Goal: Task Accomplishment & Management: Use online tool/utility

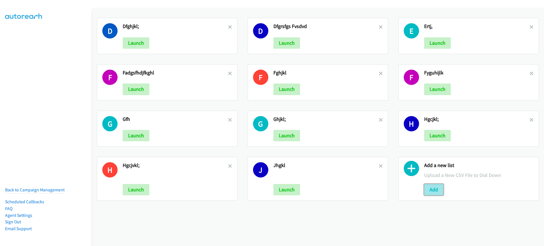
click at [430, 191] on button "Add" at bounding box center [433, 189] width 19 height 11
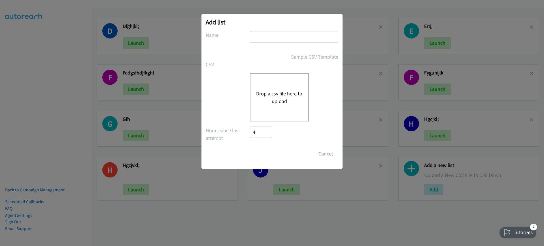
click at [270, 103] on button "Drop a csv file here to upload" at bounding box center [279, 97] width 46 height 15
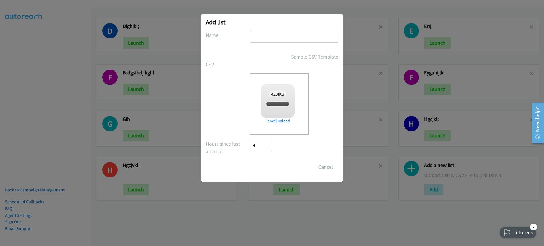
click at [284, 40] on input "text" at bounding box center [294, 37] width 88 height 12
checkbox input "true"
type input "cvbnm,"
click at [265, 170] on input "Save List" at bounding box center [265, 166] width 30 height 11
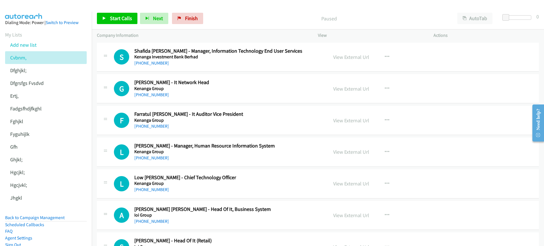
click at [278, 18] on p "Paused" at bounding box center [329, 19] width 236 height 8
click at [362, 60] on link "View External Url" at bounding box center [351, 57] width 36 height 7
drag, startPoint x: 468, startPoint y: 14, endPoint x: 456, endPoint y: 16, distance: 11.8
click at [468, 14] on button "AutoTab" at bounding box center [474, 18] width 35 height 11
click at [129, 22] on link "Start Calls" at bounding box center [117, 18] width 40 height 11
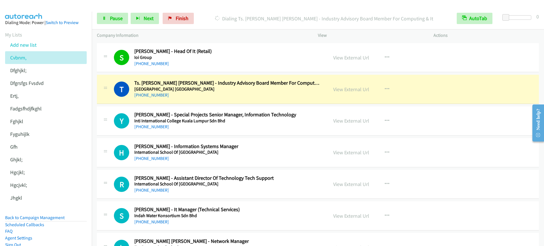
scroll to position [177, 0]
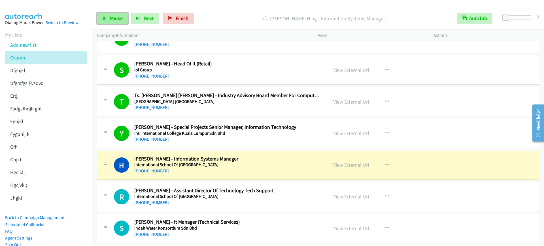
click at [120, 16] on span "Pause" at bounding box center [116, 18] width 13 height 7
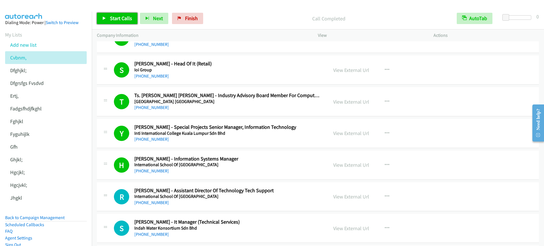
click at [122, 22] on link "Start Calls" at bounding box center [117, 18] width 40 height 11
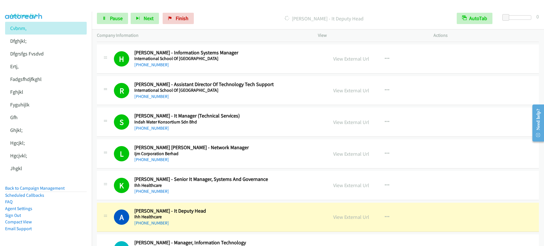
scroll to position [425, 0]
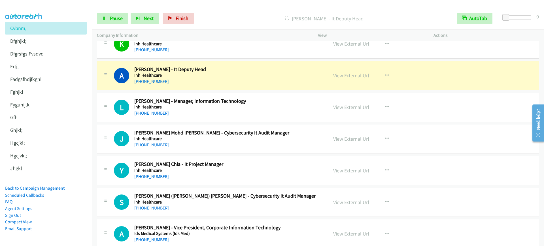
click at [236, 77] on h5 "Ihh Healthcare" at bounding box center [227, 76] width 186 height 6
click at [110, 21] on span "Pause" at bounding box center [116, 18] width 13 height 7
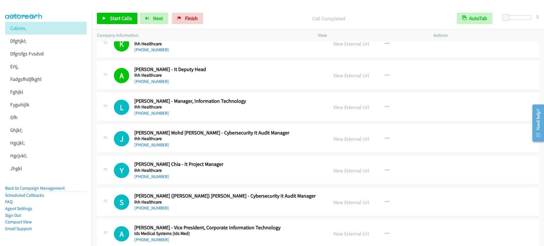
click at [107, 10] on div "Start Calls Pause Next Finish Call Completed AutoTab AutoTab 0" at bounding box center [318, 19] width 452 height 22
click at [104, 14] on link "Start Calls" at bounding box center [117, 18] width 40 height 11
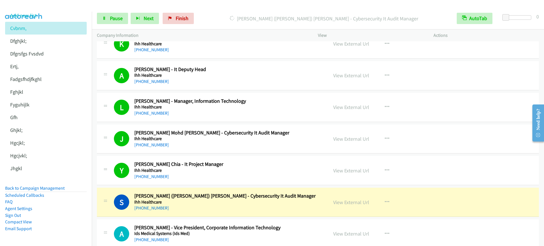
click at [118, 24] on div "Start Calls Pause Next Finish [PERSON_NAME] ([PERSON_NAME]) [PERSON_NAME] - Cyb…" at bounding box center [318, 19] width 452 height 22
click at [118, 19] on span "Pause" at bounding box center [116, 18] width 13 height 7
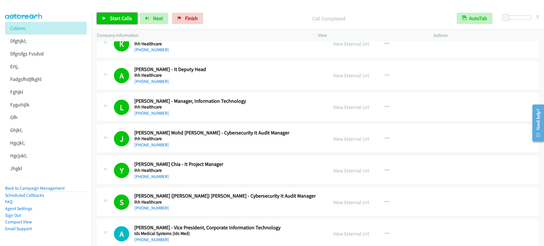
click at [129, 16] on span "Start Calls" at bounding box center [121, 18] width 22 height 7
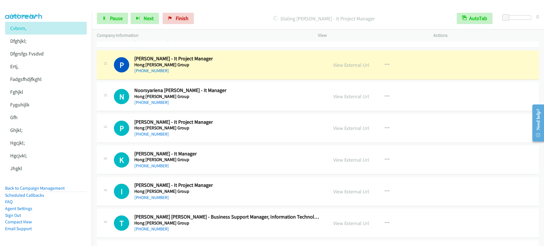
scroll to position [708, 0]
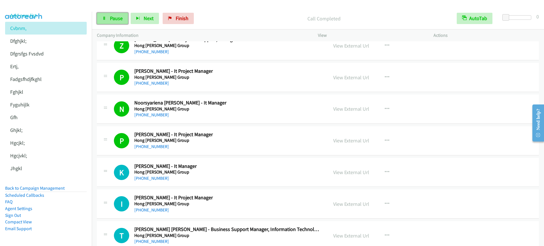
click at [109, 16] on link "Pause" at bounding box center [112, 18] width 31 height 11
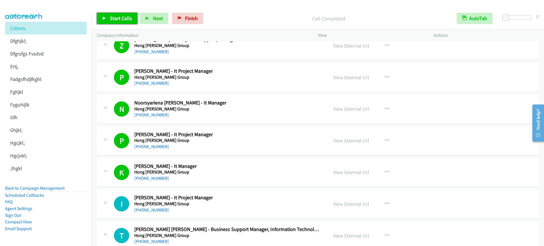
click at [127, 16] on span "Start Calls" at bounding box center [121, 18] width 22 height 7
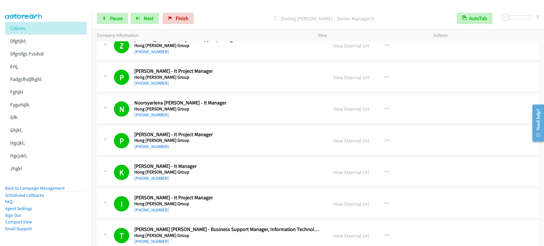
click at [236, 21] on p "Dialing [PERSON_NAME] - Senior Manager It" at bounding box center [323, 19] width 245 height 8
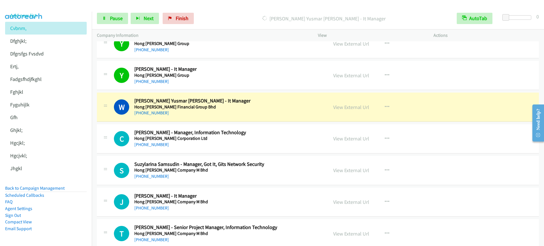
scroll to position [1062, 0]
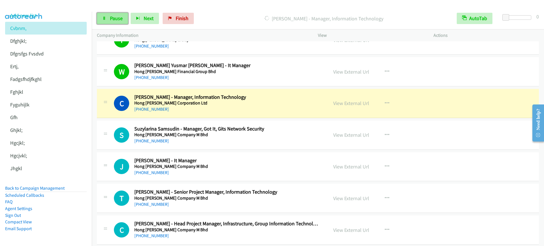
click at [108, 17] on link "Pause" at bounding box center [112, 18] width 31 height 11
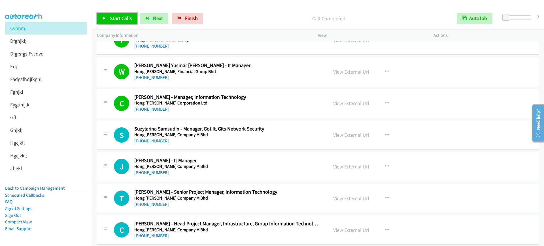
click at [120, 21] on span "Start Calls" at bounding box center [121, 18] width 22 height 7
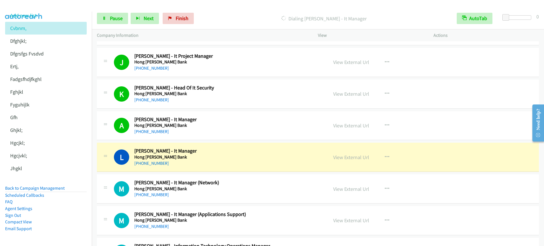
scroll to position [1522, 0]
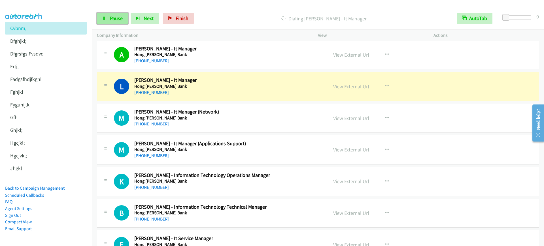
click at [113, 21] on span "Pause" at bounding box center [116, 18] width 13 height 7
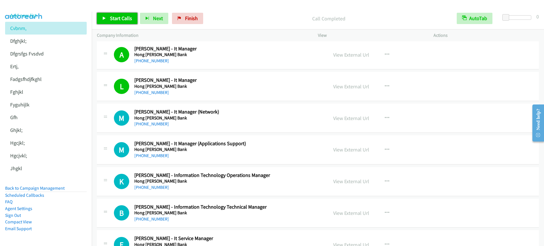
click at [122, 18] on span "Start Calls" at bounding box center [121, 18] width 22 height 7
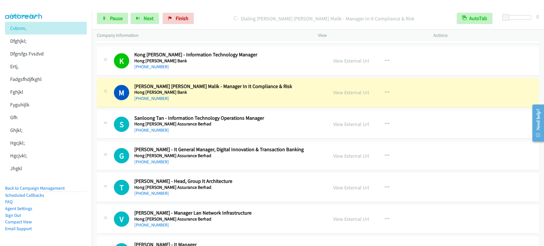
scroll to position [1770, 0]
click at [202, 97] on div "[PHONE_NUMBER]" at bounding box center [227, 98] width 186 height 7
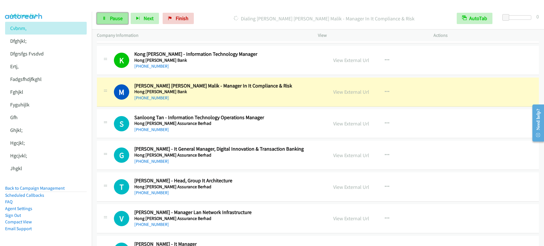
click at [119, 21] on span "Pause" at bounding box center [116, 18] width 13 height 7
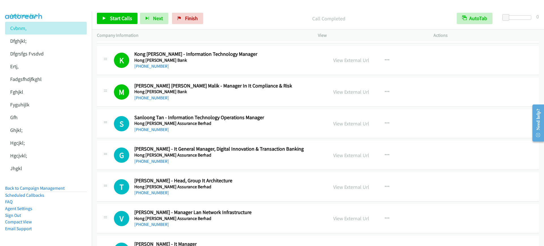
click at [118, 24] on div "Start Calls Pause Next Finish Call Completed AutoTab AutoTab 0" at bounding box center [318, 19] width 452 height 22
click at [122, 20] on span "Start Calls" at bounding box center [121, 18] width 22 height 7
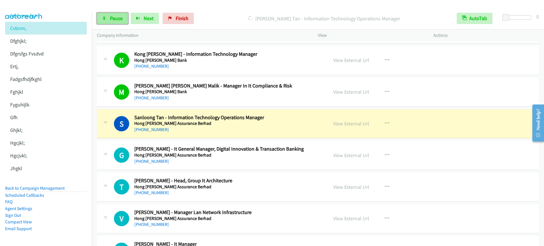
click at [122, 20] on span "Pause" at bounding box center [116, 18] width 13 height 7
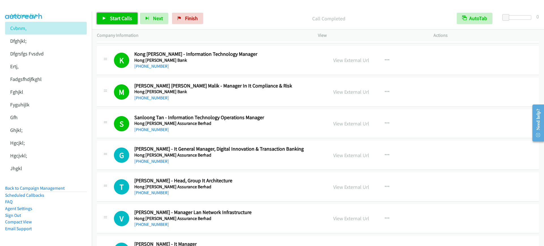
click at [116, 23] on link "Start Calls" at bounding box center [117, 18] width 40 height 11
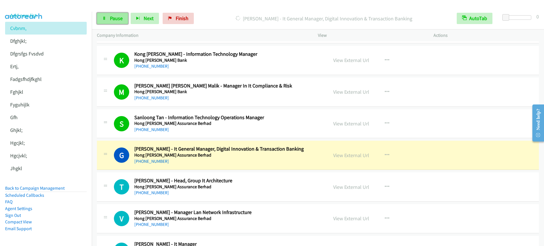
click at [118, 18] on span "Pause" at bounding box center [116, 18] width 13 height 7
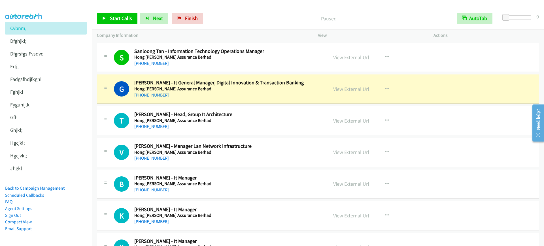
scroll to position [1841, 0]
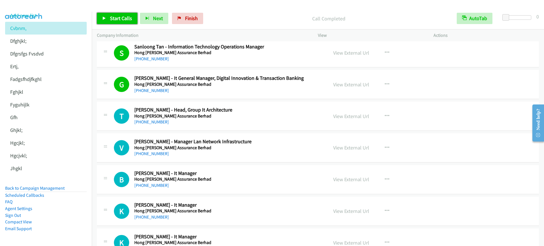
click at [121, 22] on link "Start Calls" at bounding box center [117, 18] width 40 height 11
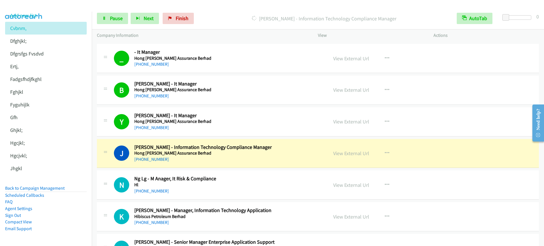
scroll to position [2263, 0]
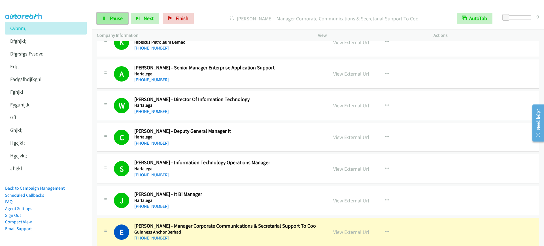
click at [116, 17] on span "Pause" at bounding box center [116, 18] width 13 height 7
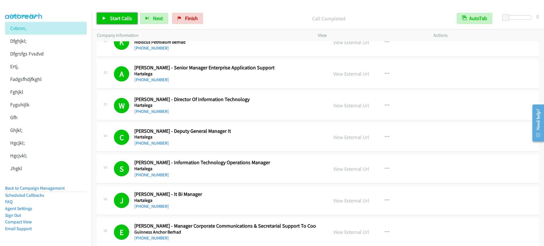
click at [121, 22] on link "Start Calls" at bounding box center [117, 18] width 40 height 11
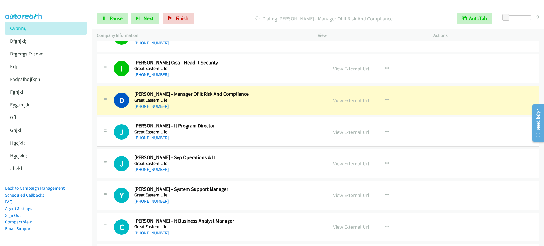
scroll to position [2688, 0]
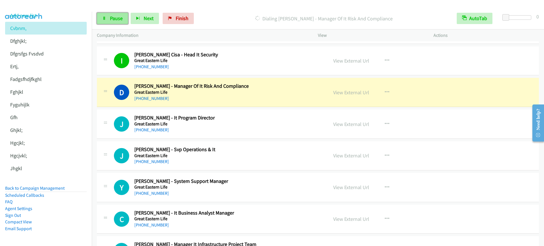
click at [119, 19] on span "Pause" at bounding box center [116, 18] width 13 height 7
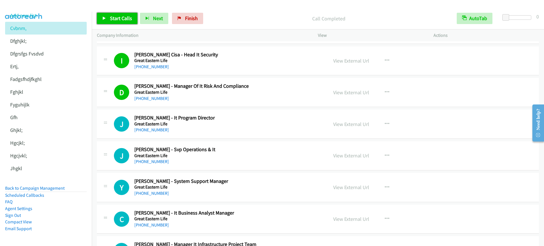
click at [122, 19] on span "Start Calls" at bounding box center [121, 18] width 22 height 7
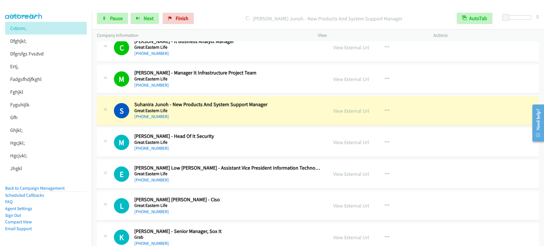
scroll to position [2900, 0]
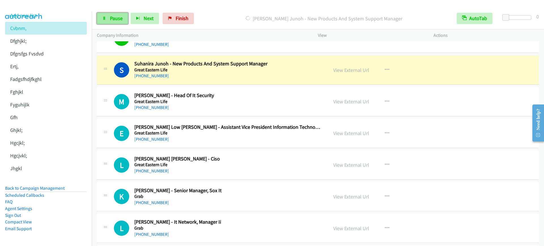
click at [110, 22] on link "Pause" at bounding box center [112, 18] width 31 height 11
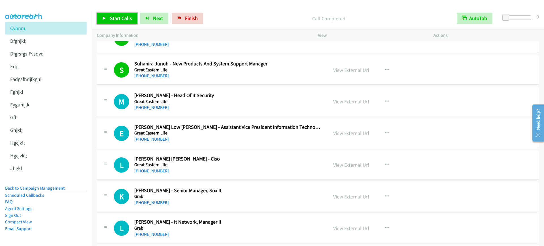
click at [115, 13] on link "Start Calls" at bounding box center [117, 18] width 40 height 11
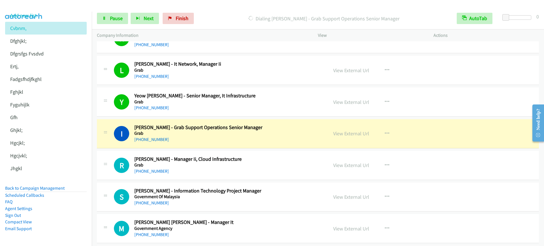
scroll to position [3113, 0]
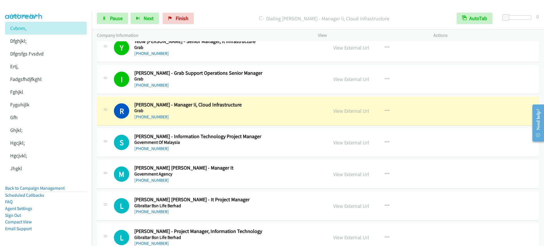
click at [242, 12] on div "Start Calls Pause Next Finish Dialing [PERSON_NAME] - Manager Ii, Cloud Infrast…" at bounding box center [318, 19] width 452 height 22
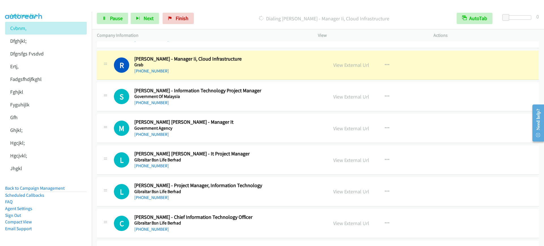
scroll to position [3148, 0]
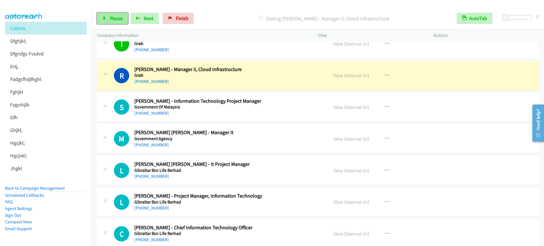
click at [118, 20] on span "Pause" at bounding box center [116, 18] width 13 height 7
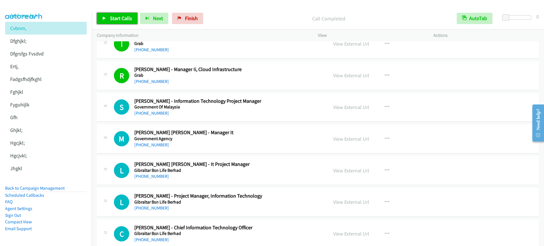
click at [124, 18] on span "Start Calls" at bounding box center [121, 18] width 22 height 7
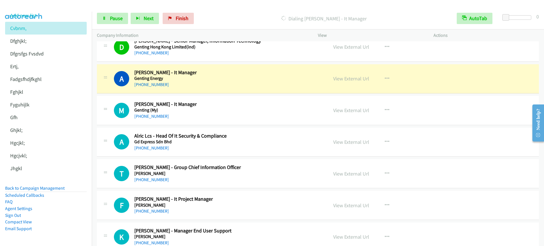
scroll to position [3467, 0]
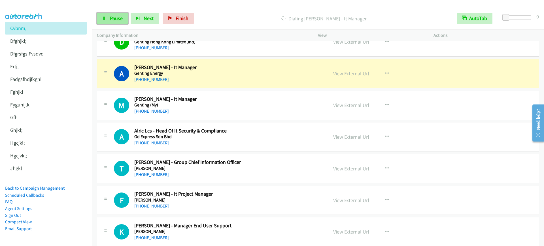
click at [111, 16] on span "Pause" at bounding box center [116, 18] width 13 height 7
